Goal: Information Seeking & Learning: Check status

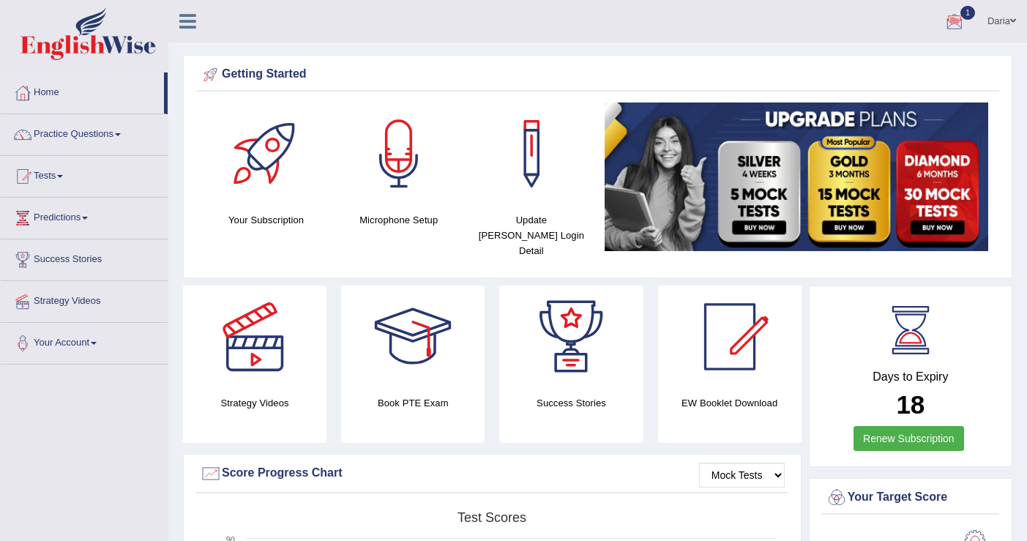
click at [950, 22] on div at bounding box center [954, 22] width 22 height 22
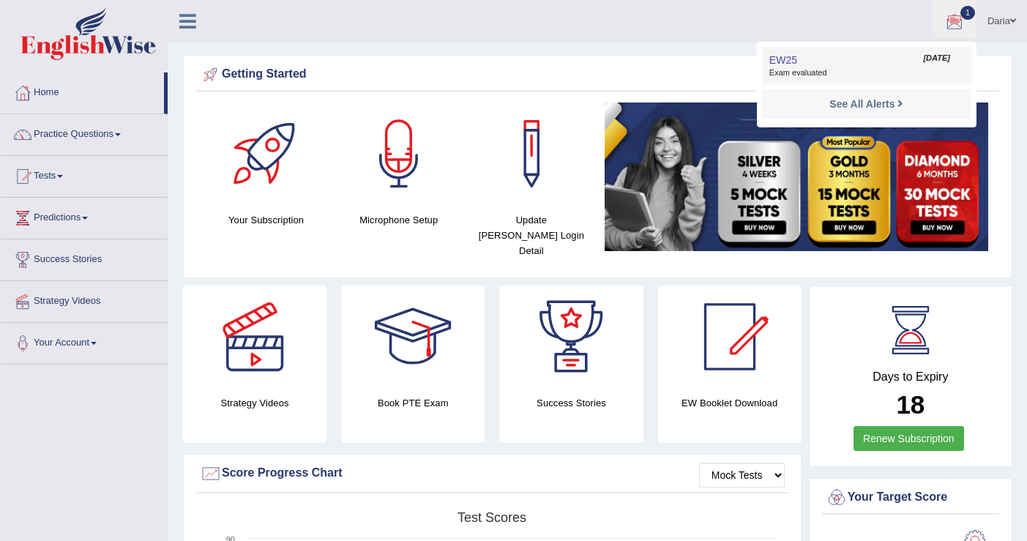
click at [894, 64] on link "EW25 Aug 10, 2025 Exam evaluated" at bounding box center [866, 65] width 202 height 31
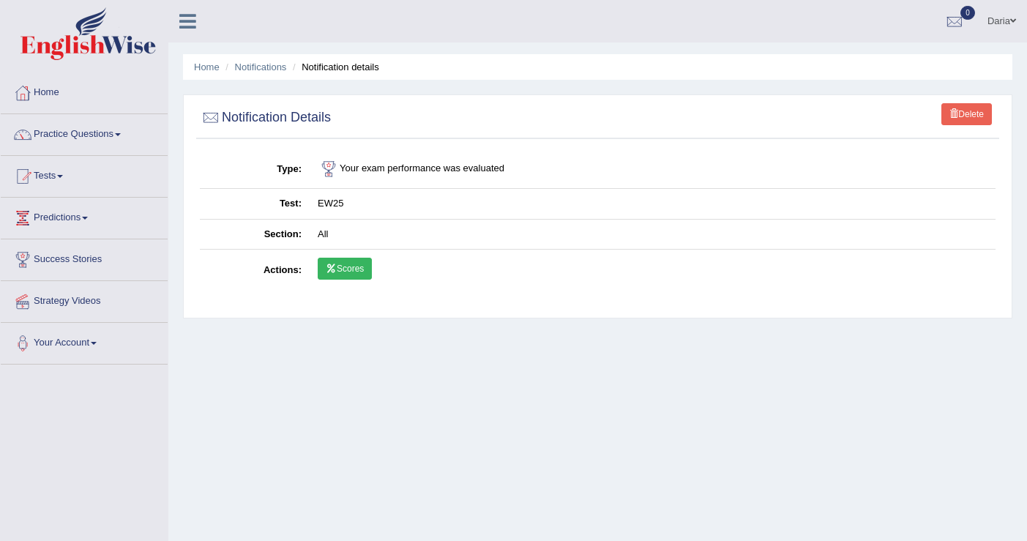
click at [340, 276] on link "Scores" at bounding box center [345, 269] width 54 height 22
click at [56, 99] on link "Home" at bounding box center [84, 90] width 167 height 37
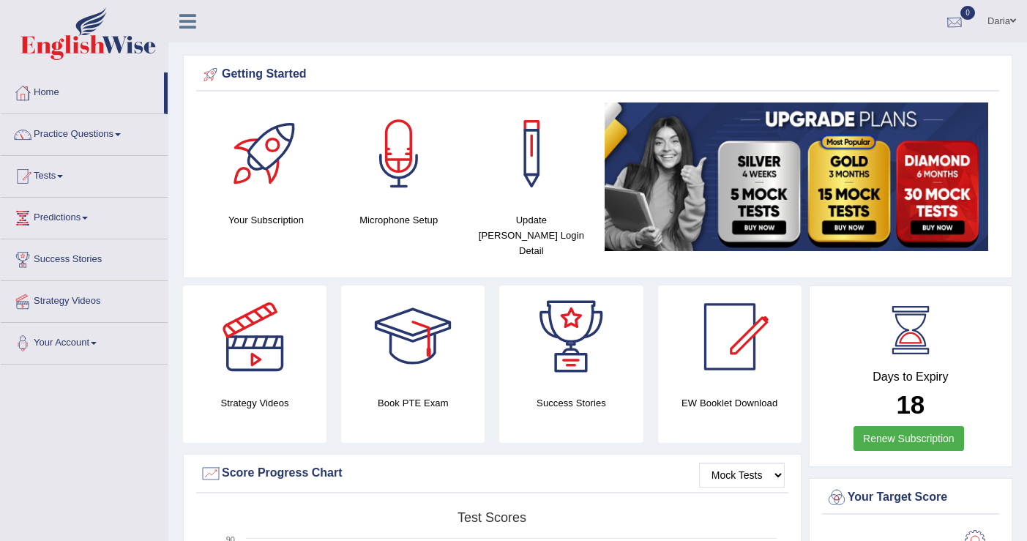
click at [951, 23] on div at bounding box center [954, 22] width 22 height 22
click at [876, 61] on strong "See All Alerts" at bounding box center [861, 62] width 65 height 12
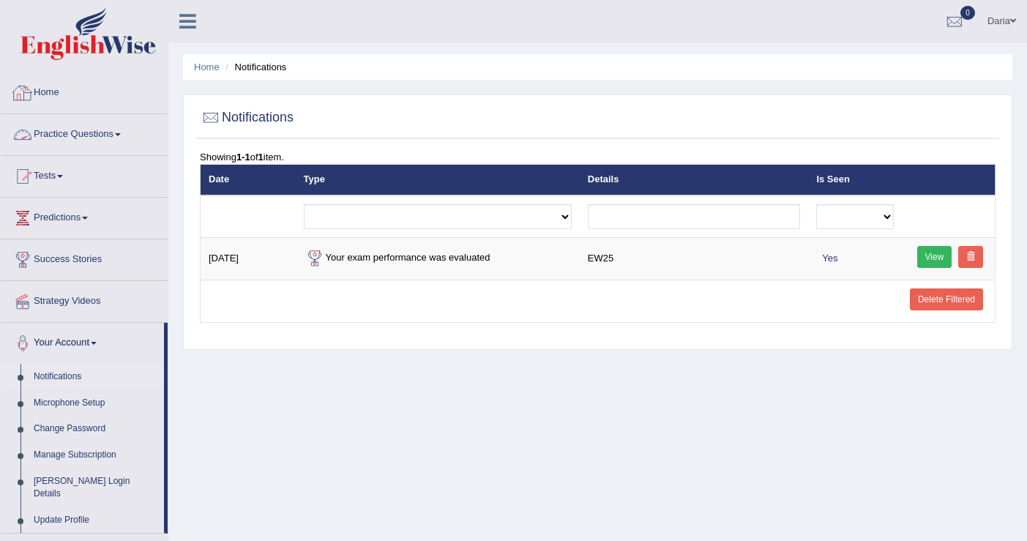
click at [37, 100] on link "Home" at bounding box center [84, 90] width 167 height 37
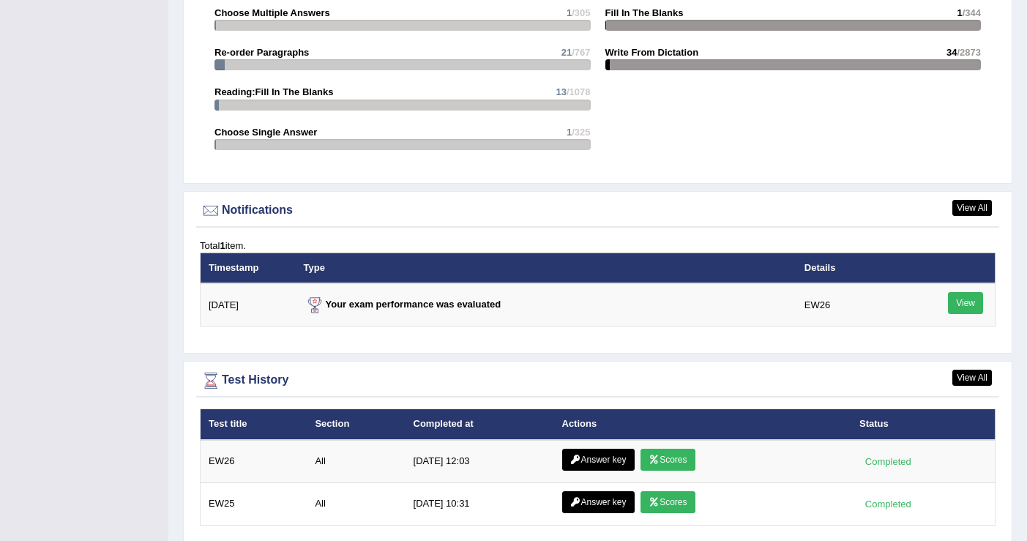
scroll to position [1648, 0]
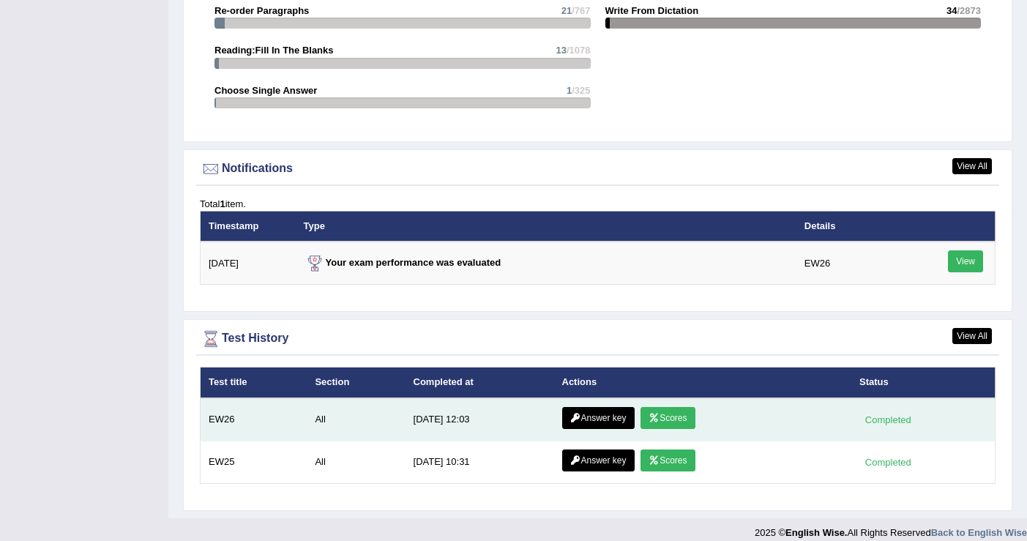
click at [668, 408] on link "Scores" at bounding box center [667, 418] width 54 height 22
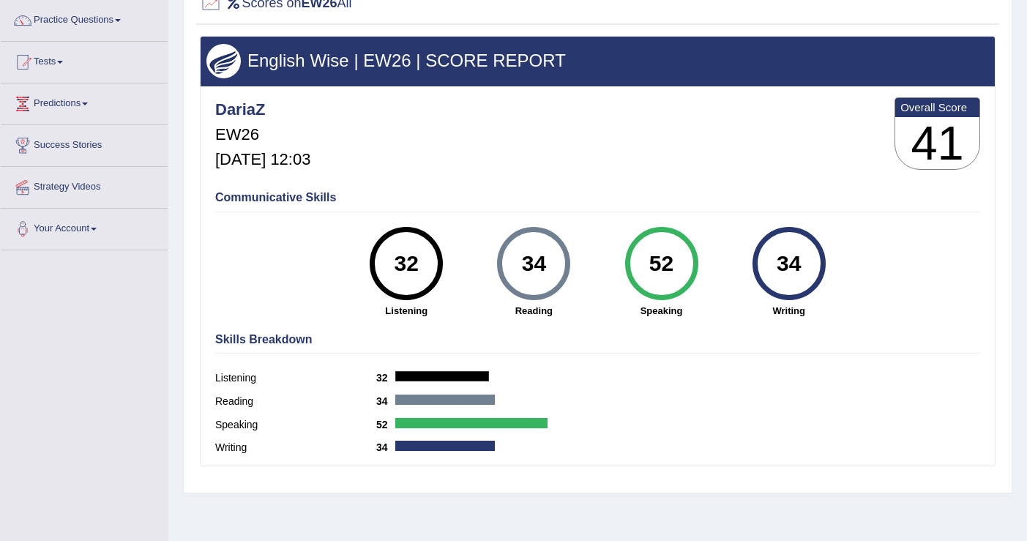
scroll to position [113, 0]
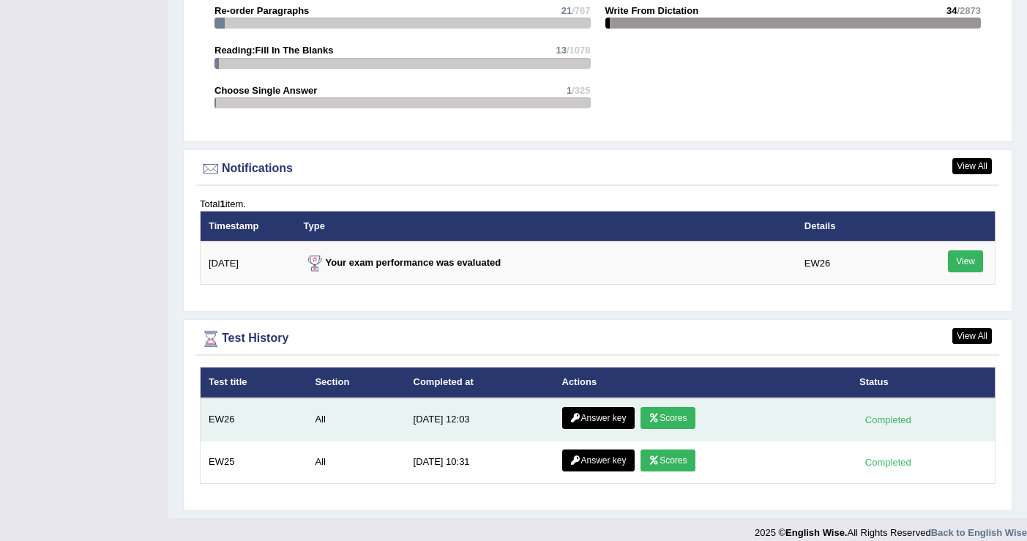
click at [585, 409] on link "Answer key" at bounding box center [598, 418] width 72 height 22
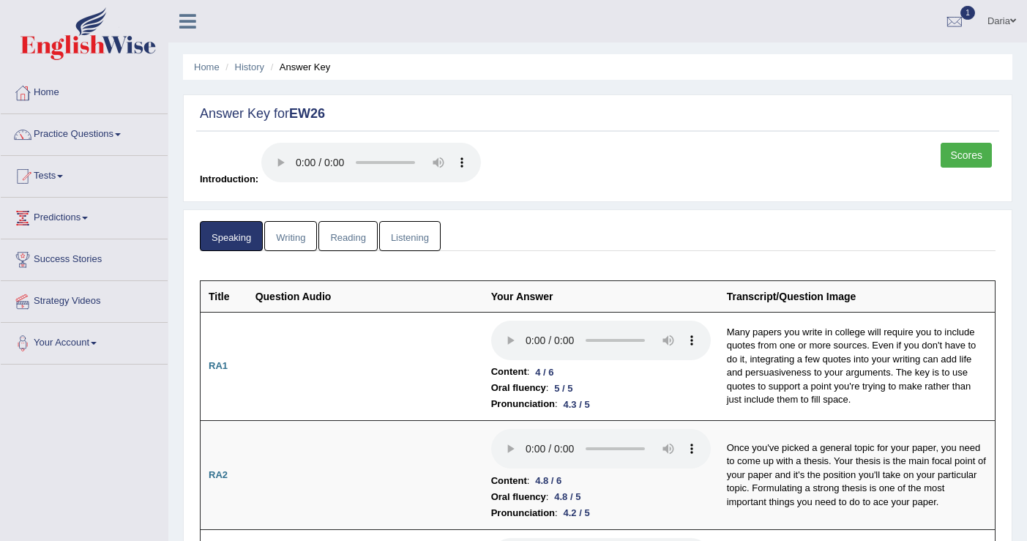
click at [301, 230] on link "Writing" at bounding box center [290, 236] width 53 height 30
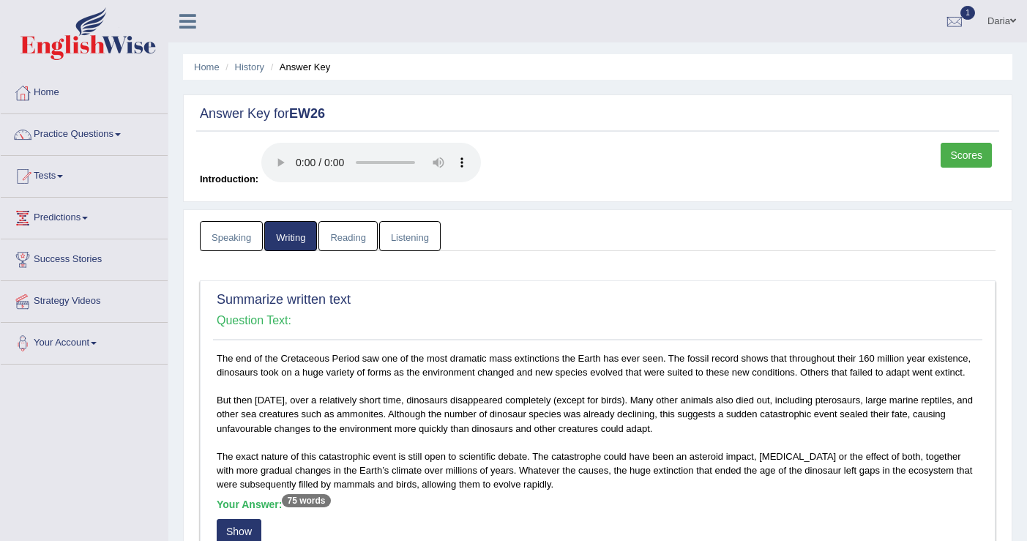
click at [362, 237] on link "Reading" at bounding box center [347, 236] width 59 height 30
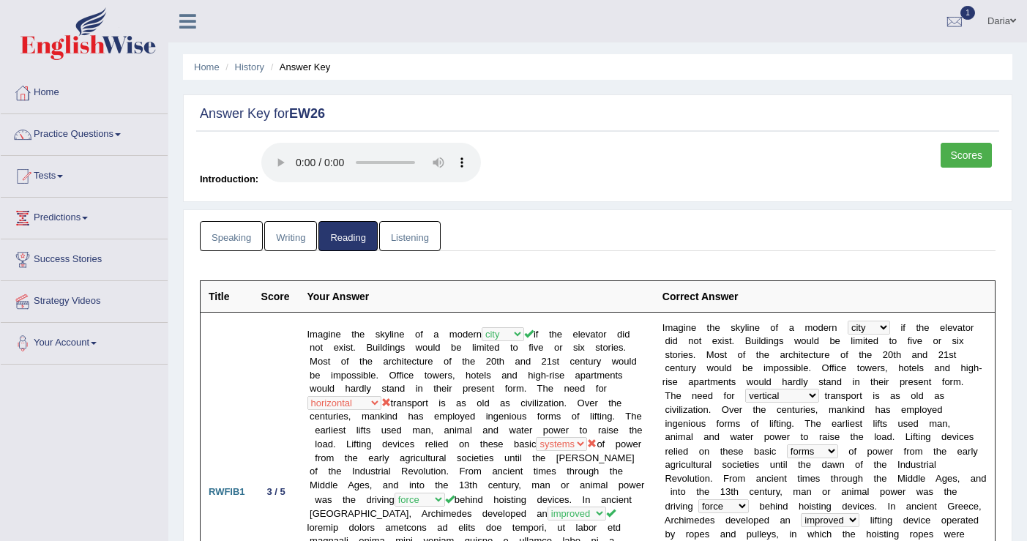
click at [424, 245] on link "Listening" at bounding box center [409, 236] width 61 height 30
